Goal: Check status

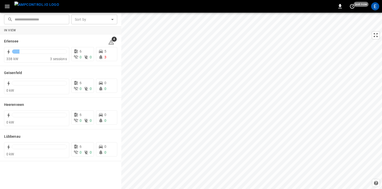
click at [8, 8] on icon "button" at bounding box center [7, 6] width 5 height 3
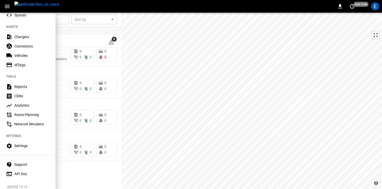
scroll to position [109, 0]
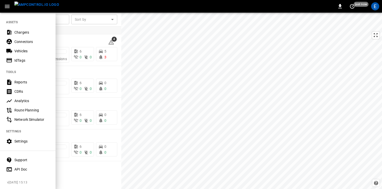
click at [21, 101] on div "Analytics" at bounding box center [31, 100] width 35 height 5
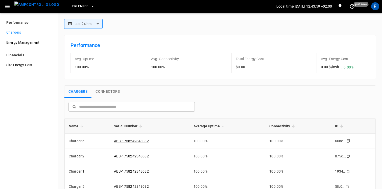
click at [5, 5] on icon "button" at bounding box center [7, 6] width 6 height 6
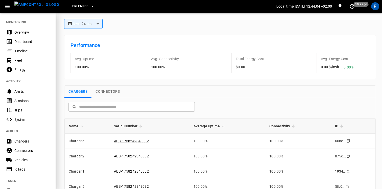
click at [21, 50] on div "Timeline" at bounding box center [31, 51] width 35 height 5
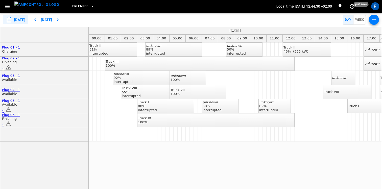
click at [246, 48] on div "unknown 50%" at bounding box center [236, 48] width 19 height 8
click at [371, 25] on icon "Close" at bounding box center [370, 24] width 3 height 3
click at [185, 93] on div "Truck VII 100%" at bounding box center [178, 92] width 14 height 8
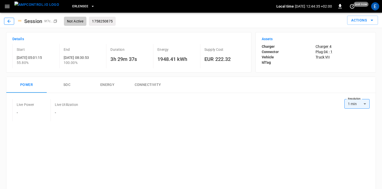
click at [9, 19] on icon "button" at bounding box center [9, 21] width 5 height 5
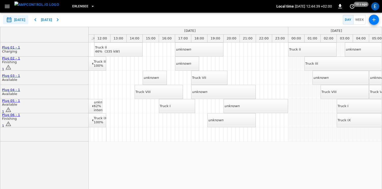
scroll to position [0, 192]
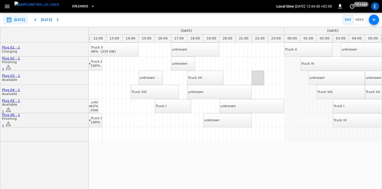
drag, startPoint x: 255, startPoint y: 75, endPoint x: 267, endPoint y: 75, distance: 12.4
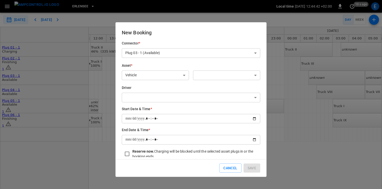
click at [214, 79] on body "**********" at bounding box center [191, 94] width 382 height 189
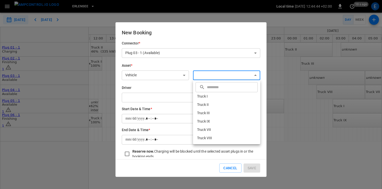
click at [211, 35] on div at bounding box center [191, 94] width 382 height 189
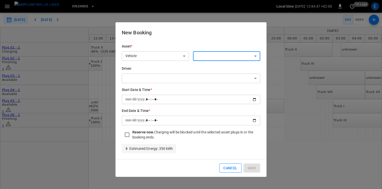
click at [228, 171] on button "Cancel" at bounding box center [231, 168] width 22 height 9
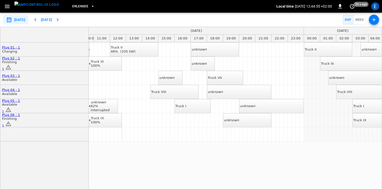
drag, startPoint x: 216, startPoint y: 47, endPoint x: 229, endPoint y: 47, distance: 12.9
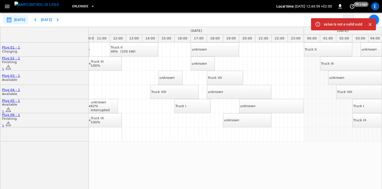
click at [371, 25] on icon "Close" at bounding box center [370, 24] width 3 height 3
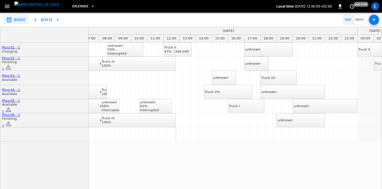
scroll to position [0, 113]
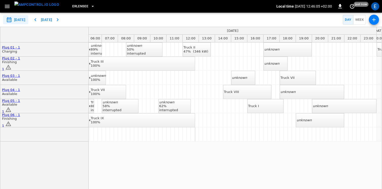
click at [146, 48] on div "50%" at bounding box center [136, 50] width 19 height 4
click at [283, 25] on div "**********" at bounding box center [191, 20] width 382 height 14
click at [280, 52] on div "unknown" at bounding box center [272, 50] width 15 height 4
click at [369, 26] on icon "Close" at bounding box center [370, 24] width 5 height 5
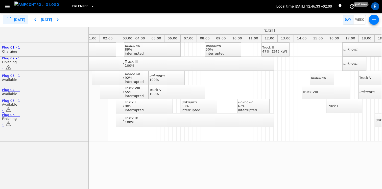
scroll to position [0, 3]
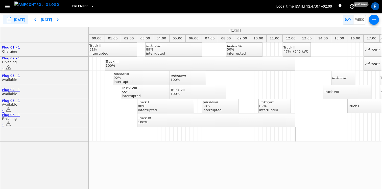
click at [205, 170] on div "Truck II 51% interrupted unknown 89% interrupted unknown 50% interrupted Truck …" at bounding box center [235, 118] width 293 height 152
click at [6, 7] on icon "button" at bounding box center [7, 6] width 6 height 6
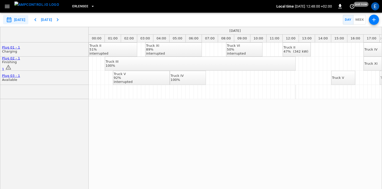
click at [111, 130] on div at bounding box center [191, 94] width 382 height 189
click at [122, 119] on div "Truck II 51% interrupted Truck XI 89% interrupted Truck VI 50% interrupted Truc…" at bounding box center [235, 118] width 293 height 152
